Goal: Navigation & Orientation: Find specific page/section

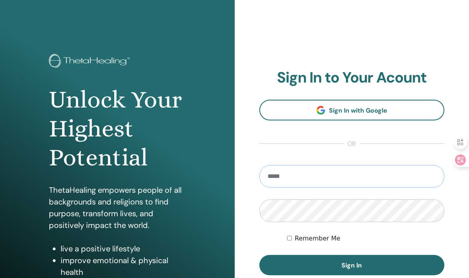
type input "**********"
click at [352, 265] on button "Sign In" at bounding box center [351, 265] width 185 height 20
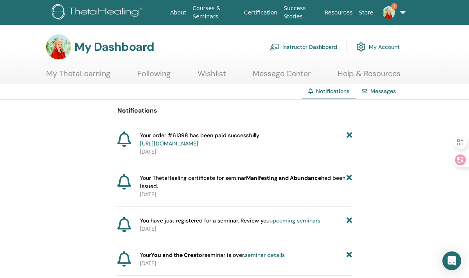
click at [355, 72] on link "Help & Resources" at bounding box center [369, 76] width 63 height 15
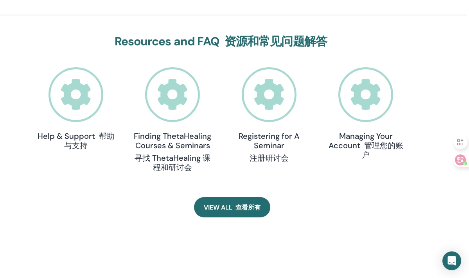
scroll to position [337, 3]
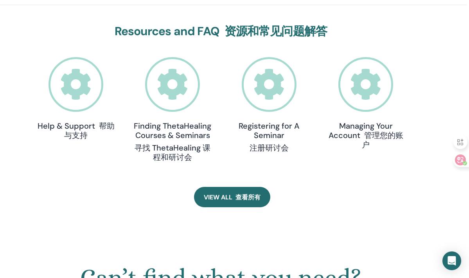
click at [82, 105] on icon at bounding box center [76, 84] width 55 height 55
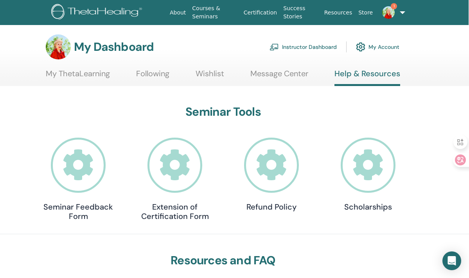
scroll to position [0, 0]
click at [75, 81] on link "My ThetaLearning" at bounding box center [78, 76] width 64 height 15
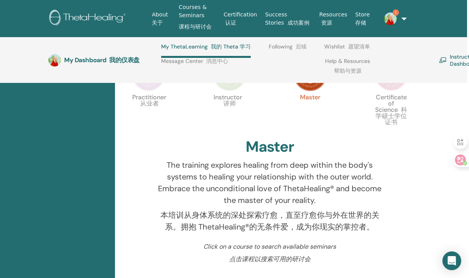
scroll to position [153, 2]
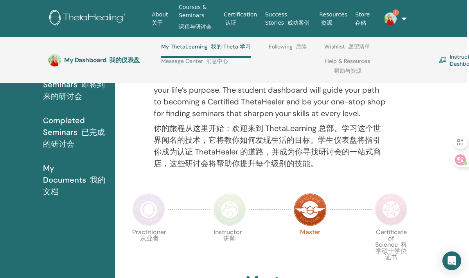
click at [388, 211] on img at bounding box center [391, 209] width 33 height 33
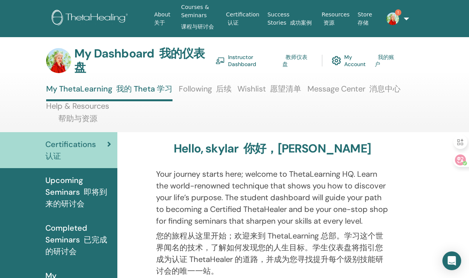
click at [213, 87] on font at bounding box center [214, 89] width 4 height 10
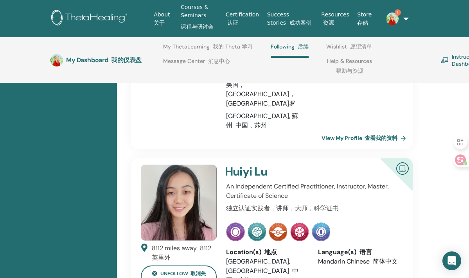
scroll to position [1086, 0]
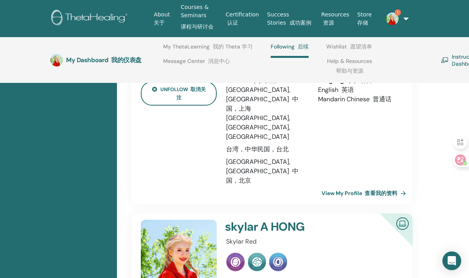
scroll to position [1415, 0]
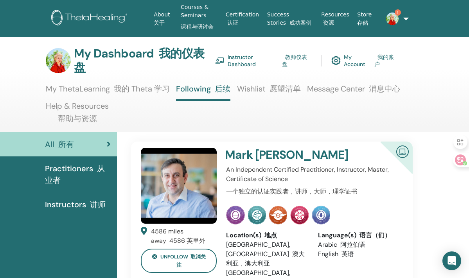
scroll to position [0, 0]
click at [267, 86] on font at bounding box center [268, 89] width 4 height 10
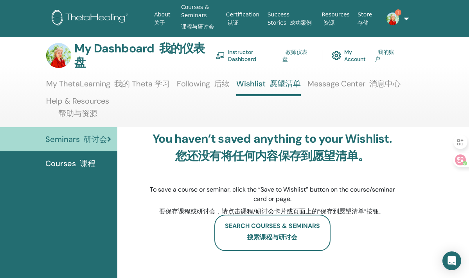
scroll to position [1, 0]
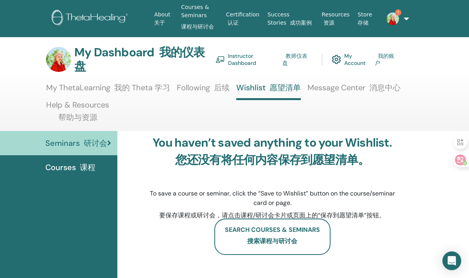
click at [344, 89] on link "Message Center 消息中心" at bounding box center [353, 90] width 93 height 15
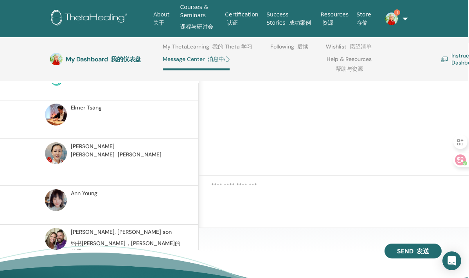
scroll to position [-2, 1]
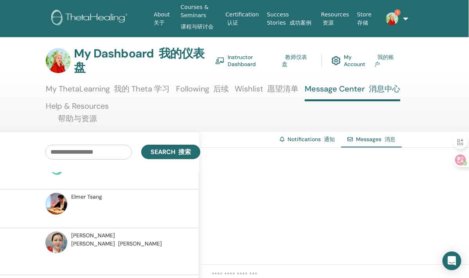
click at [325, 20] on link "Resources 资源" at bounding box center [336, 18] width 36 height 23
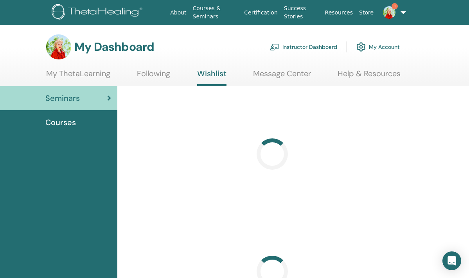
scroll to position [1, 0]
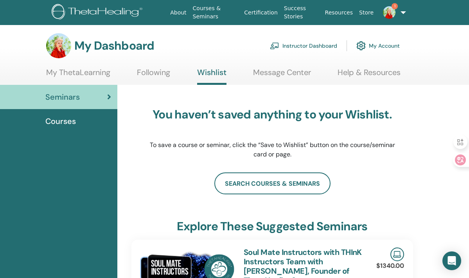
click at [213, 10] on link "Courses & Seminars" at bounding box center [216, 12] width 52 height 23
